Goal: Task Accomplishment & Management: Use online tool/utility

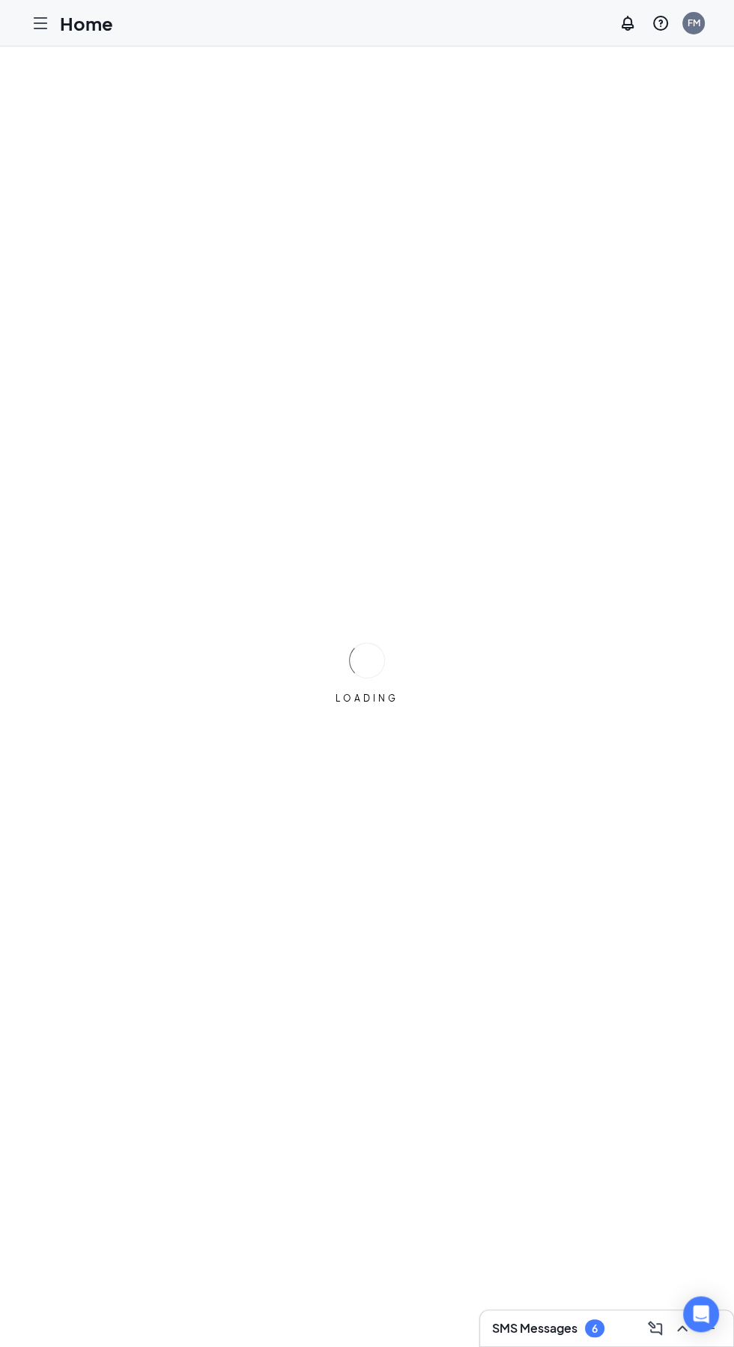
click at [36, 21] on icon "Hamburger" at bounding box center [40, 23] width 18 height 18
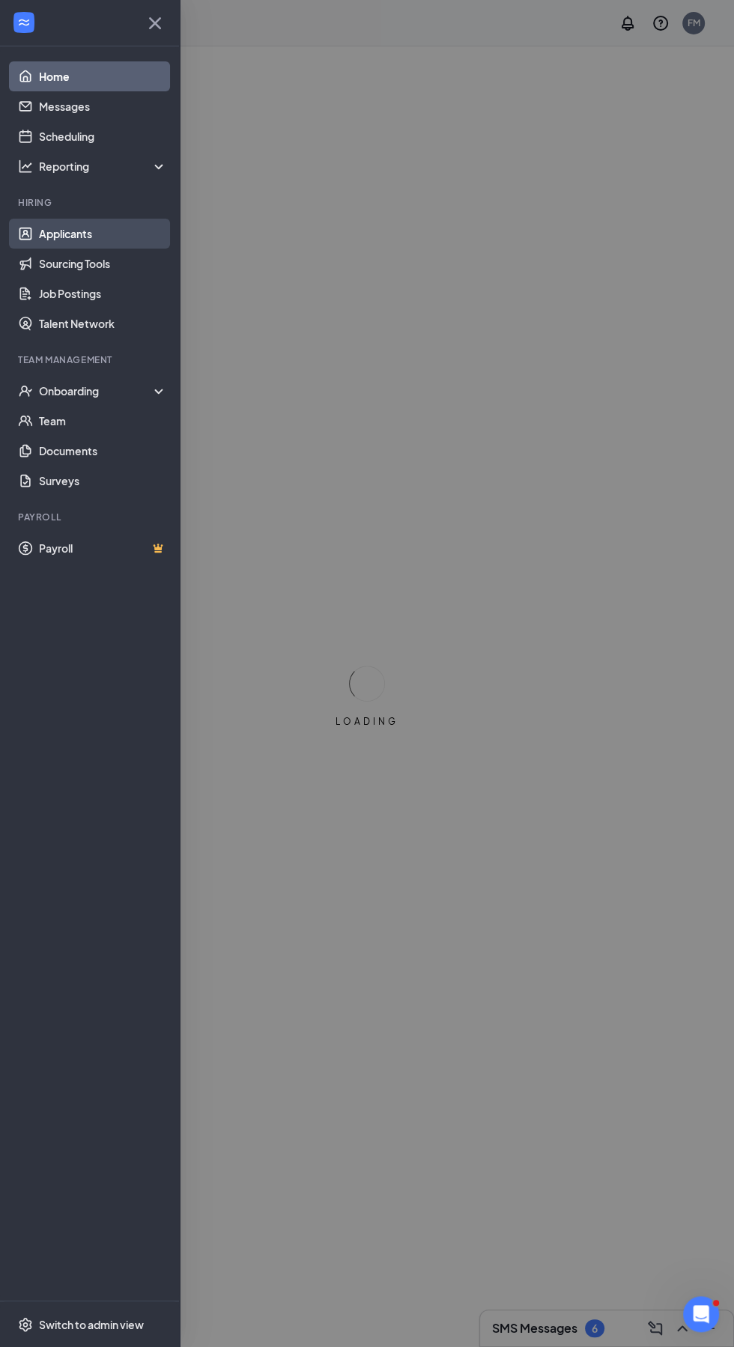
click at [109, 231] on link "Applicants" at bounding box center [103, 234] width 128 height 30
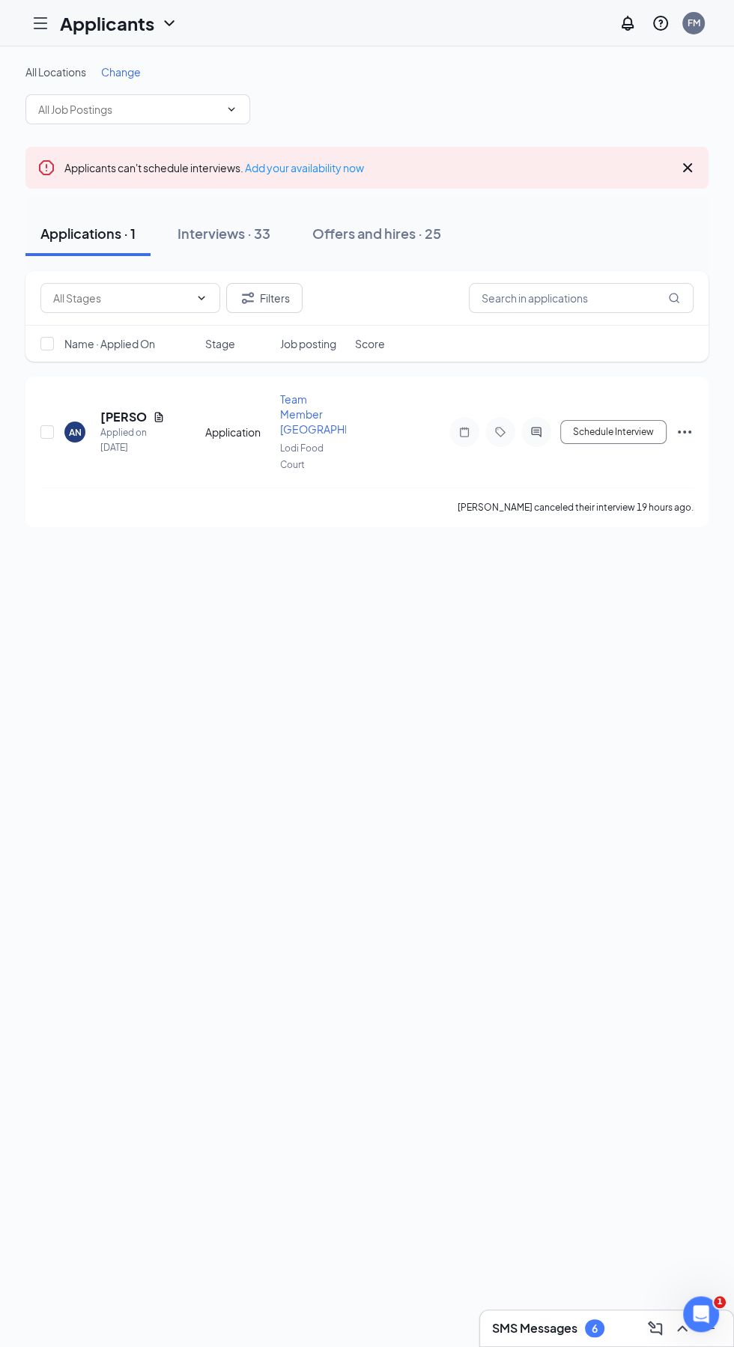
click at [48, 27] on icon "Hamburger" at bounding box center [40, 23] width 18 height 18
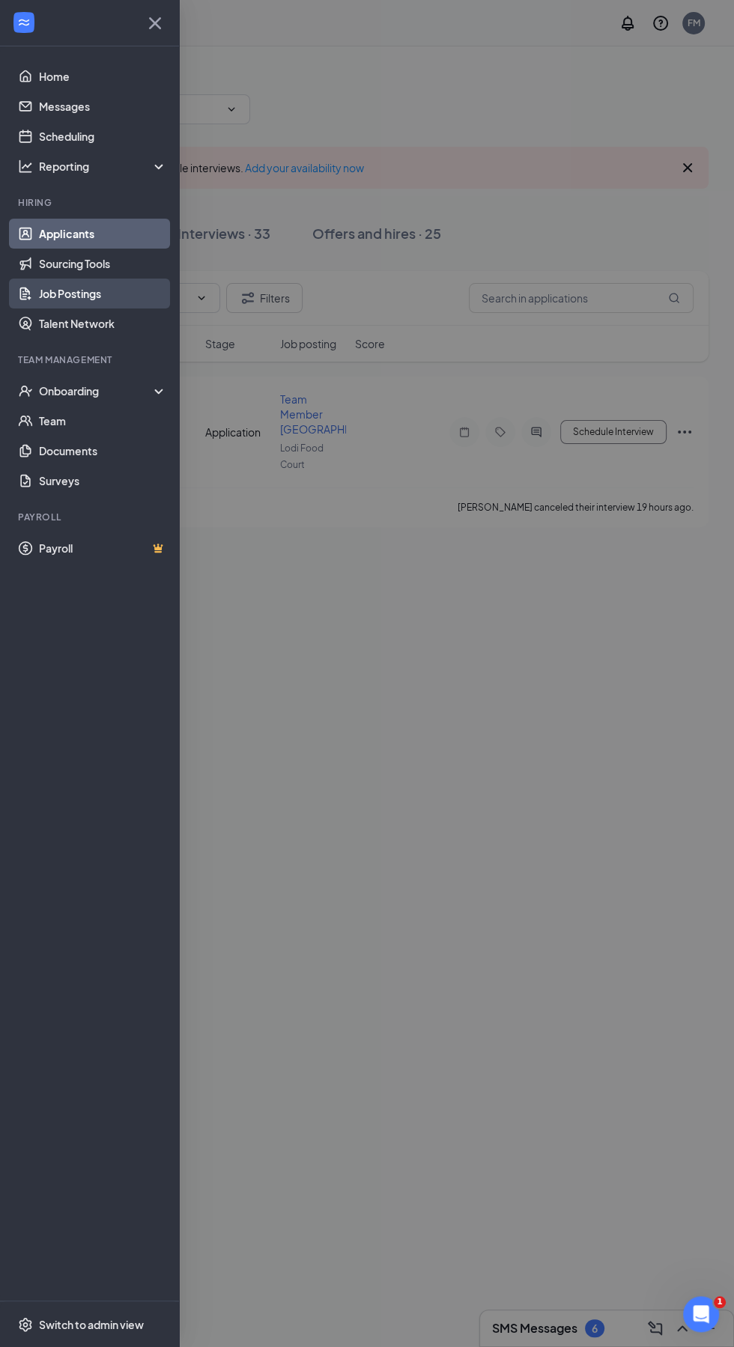
click at [82, 294] on link "Job Postings" at bounding box center [103, 294] width 128 height 30
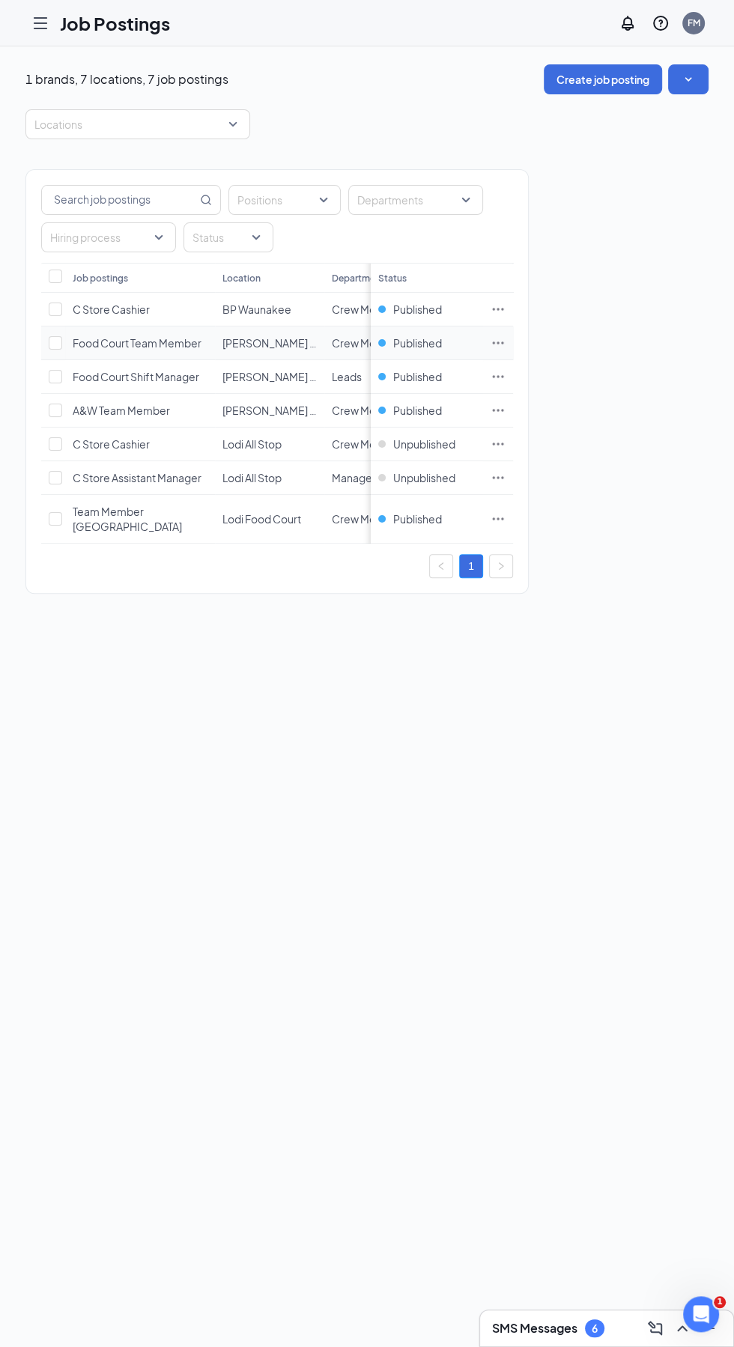
click at [489, 342] on td at bounding box center [498, 344] width 30 height 34
click at [497, 336] on icon "Ellipses" at bounding box center [498, 343] width 15 height 15
click at [568, 461] on span "Link to job posting" at bounding box center [603, 469] width 201 height 16
